Goal: Task Accomplishment & Management: Use online tool/utility

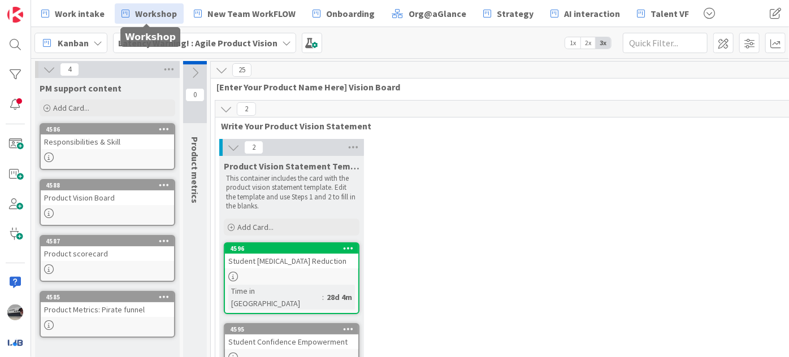
click at [154, 11] on span "Workshop" at bounding box center [156, 14] width 42 height 14
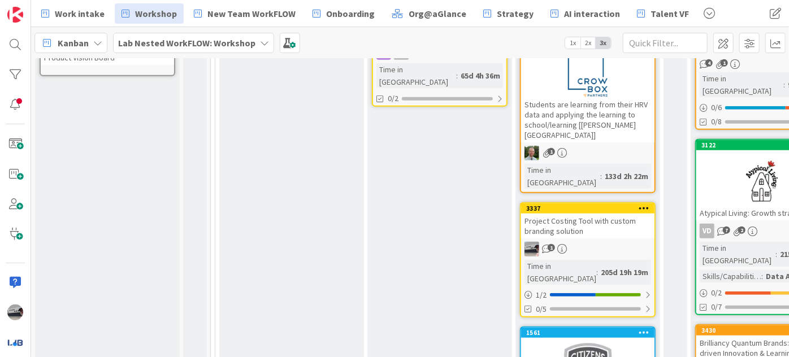
scroll to position [514, 0]
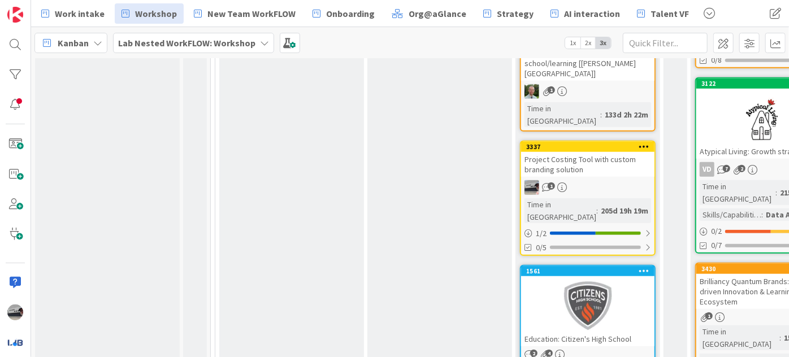
click at [727, 110] on div at bounding box center [763, 118] width 133 height 51
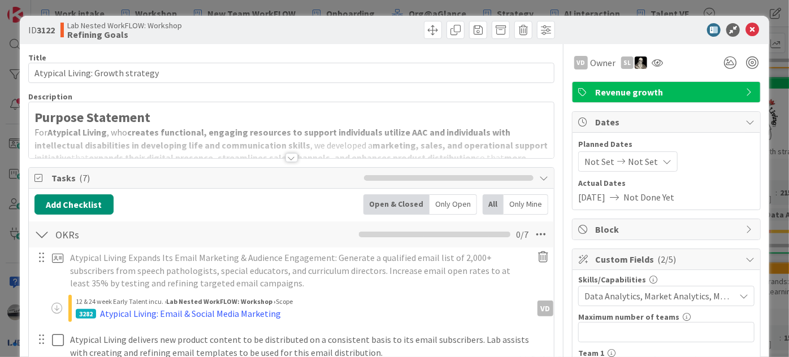
click at [286, 155] on div at bounding box center [292, 157] width 12 height 9
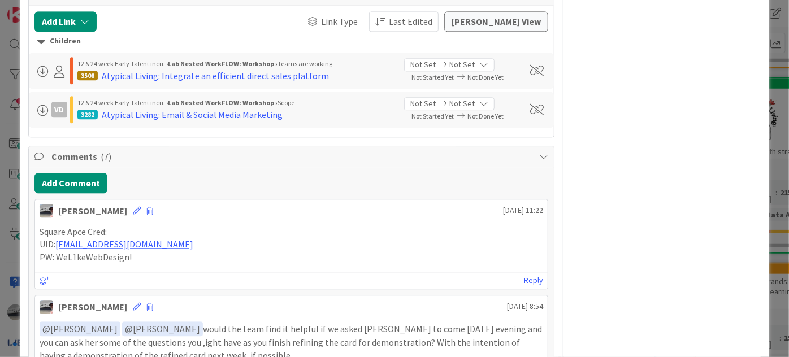
scroll to position [1336, 0]
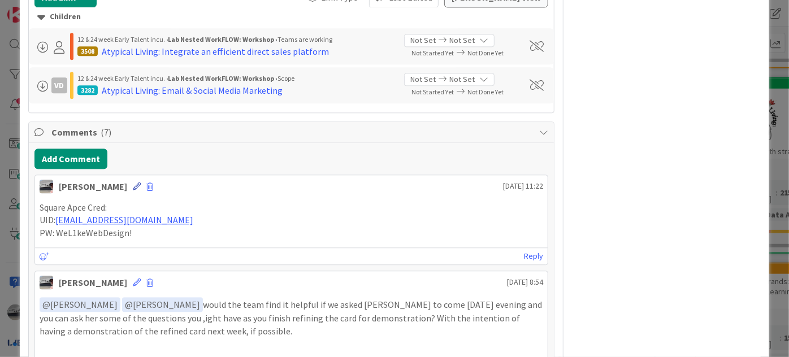
click at [133, 183] on icon at bounding box center [137, 187] width 8 height 8
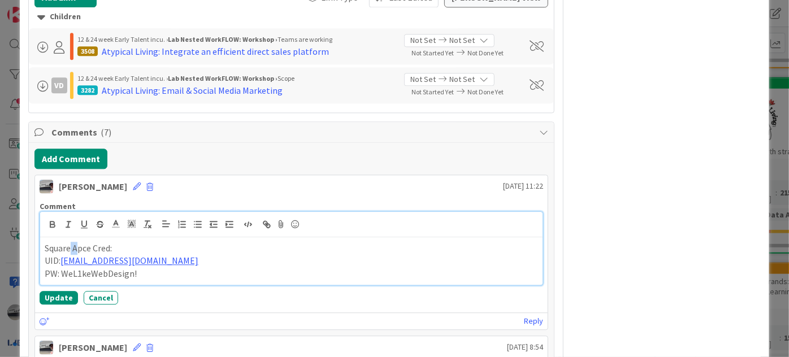
click at [71, 242] on p "Square Apce Cred:" at bounding box center [292, 248] width 494 height 13
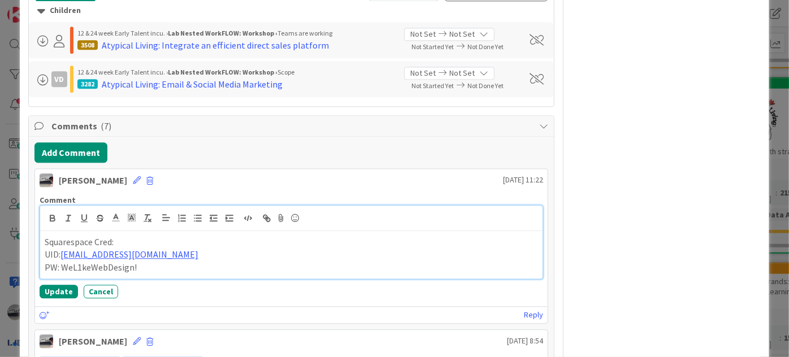
scroll to position [1388, 0]
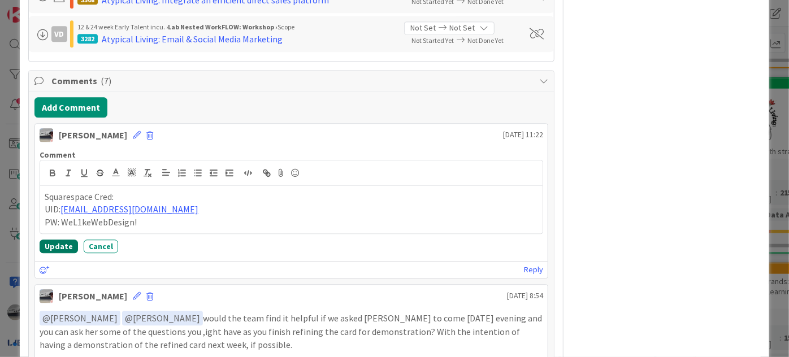
click at [58, 244] on button "Update" at bounding box center [59, 247] width 38 height 14
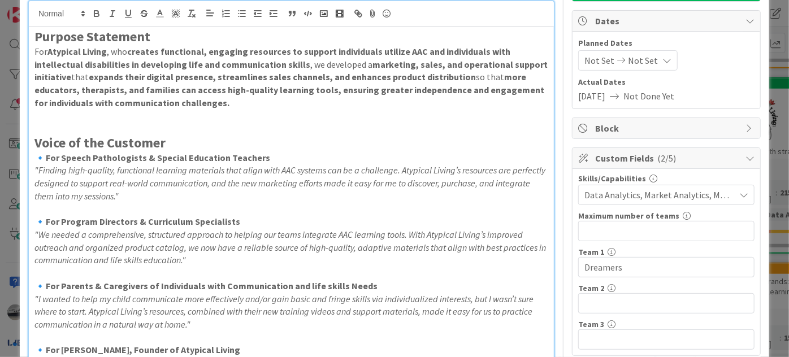
scroll to position [0, 0]
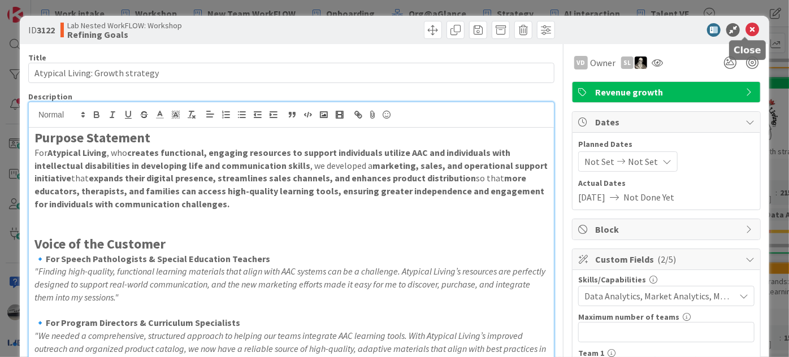
click at [746, 30] on icon at bounding box center [753, 30] width 14 height 14
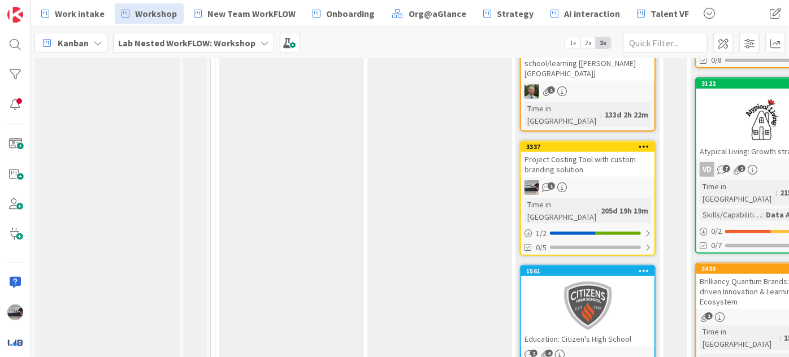
click at [163, 44] on b "Lab Nested WorkFLOW: Workshop" at bounding box center [186, 42] width 137 height 11
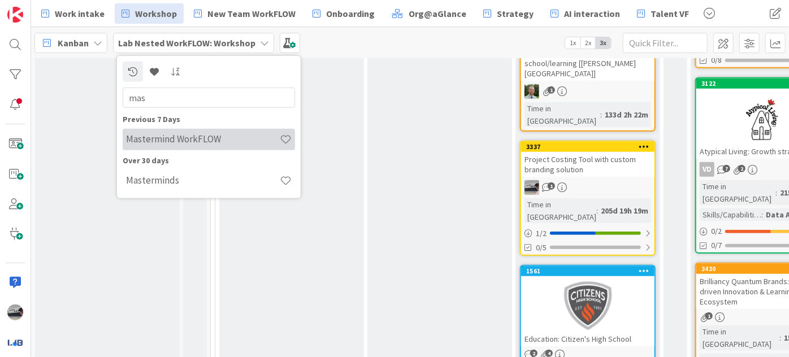
type input "mas"
click at [194, 135] on h4 "Mastermind WorkFLOW" at bounding box center [203, 138] width 154 height 11
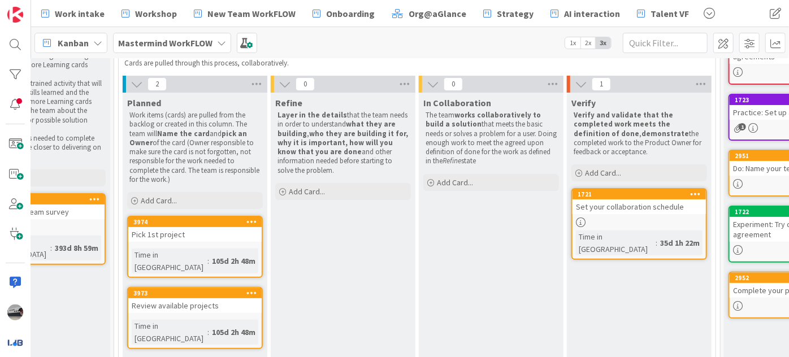
scroll to position [109, 247]
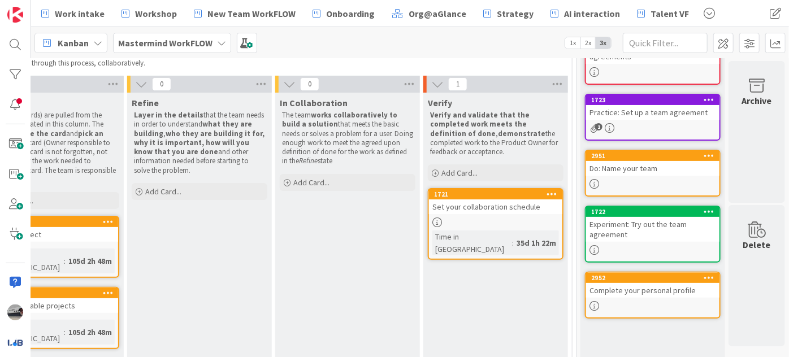
click at [490, 209] on div "Set your collaboration schedule" at bounding box center [495, 207] width 133 height 15
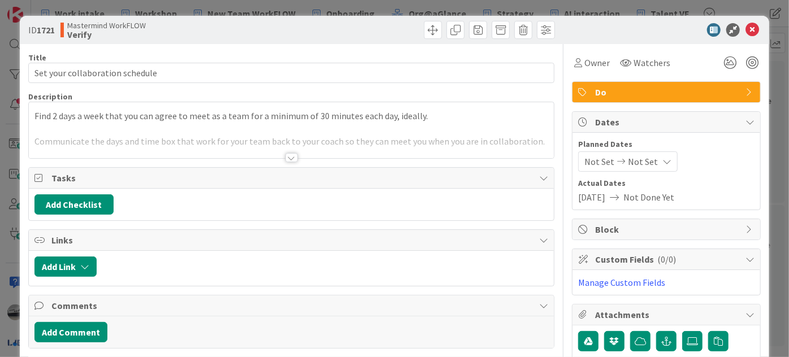
click at [286, 158] on div at bounding box center [292, 157] width 12 height 9
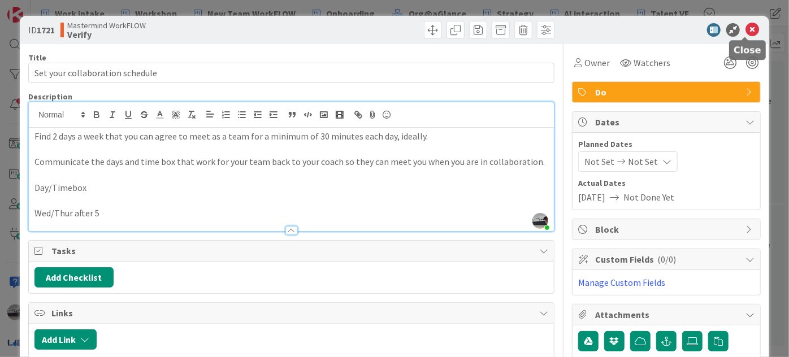
click at [746, 29] on icon at bounding box center [753, 30] width 14 height 14
